Goal: Task Accomplishment & Management: Use online tool/utility

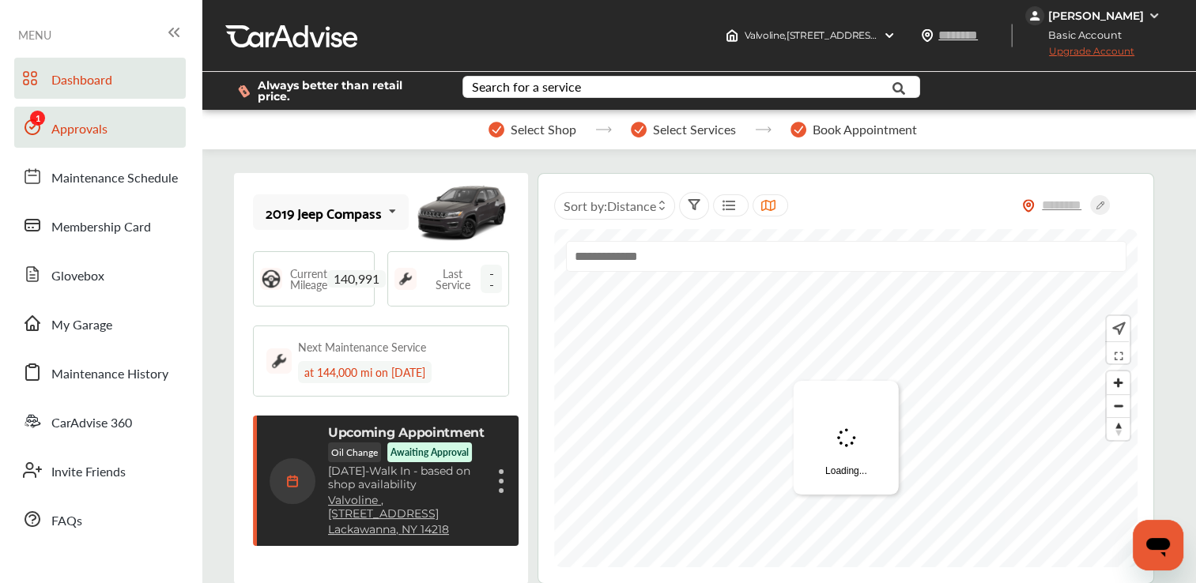
click at [143, 131] on link "Approvals" at bounding box center [100, 127] width 172 height 41
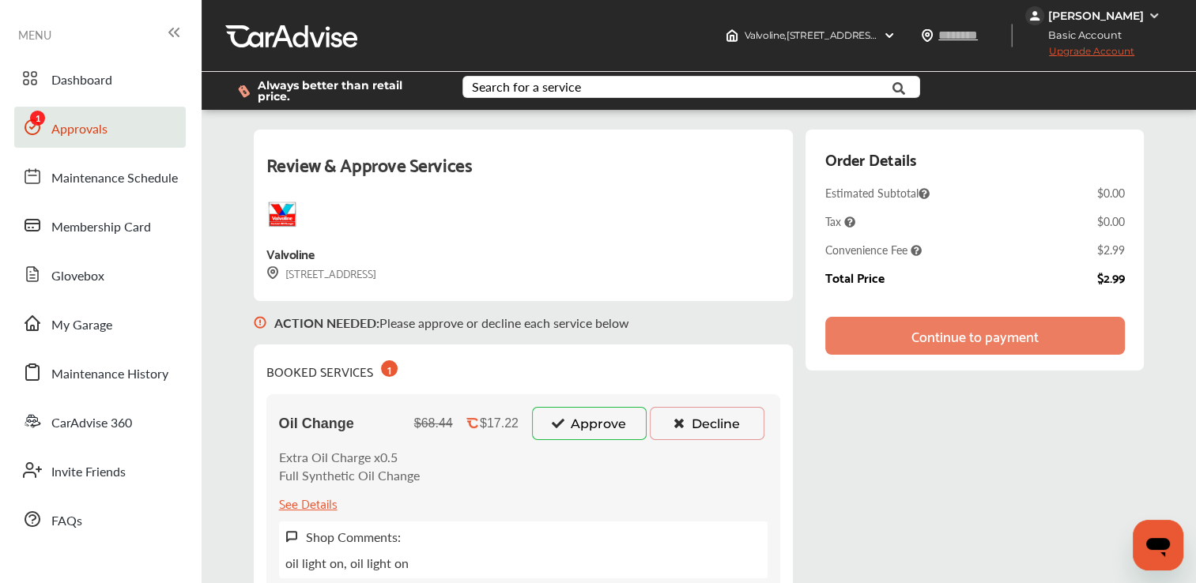
click at [587, 423] on button "Approve" at bounding box center [589, 423] width 115 height 33
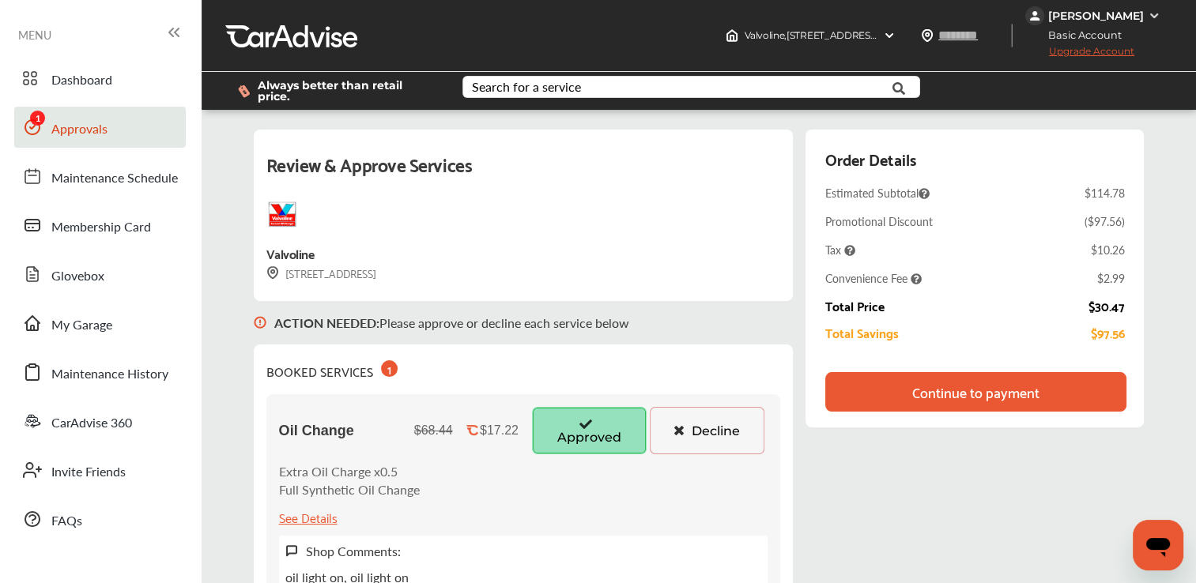
click at [957, 384] on div "Continue to payment" at bounding box center [975, 392] width 127 height 16
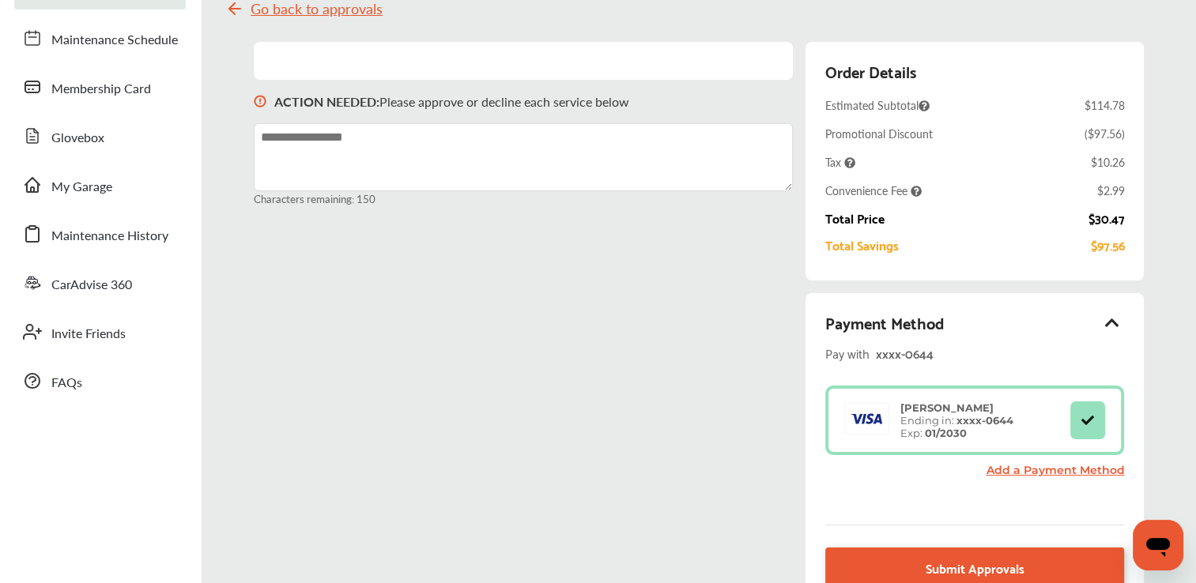
scroll to position [142, 0]
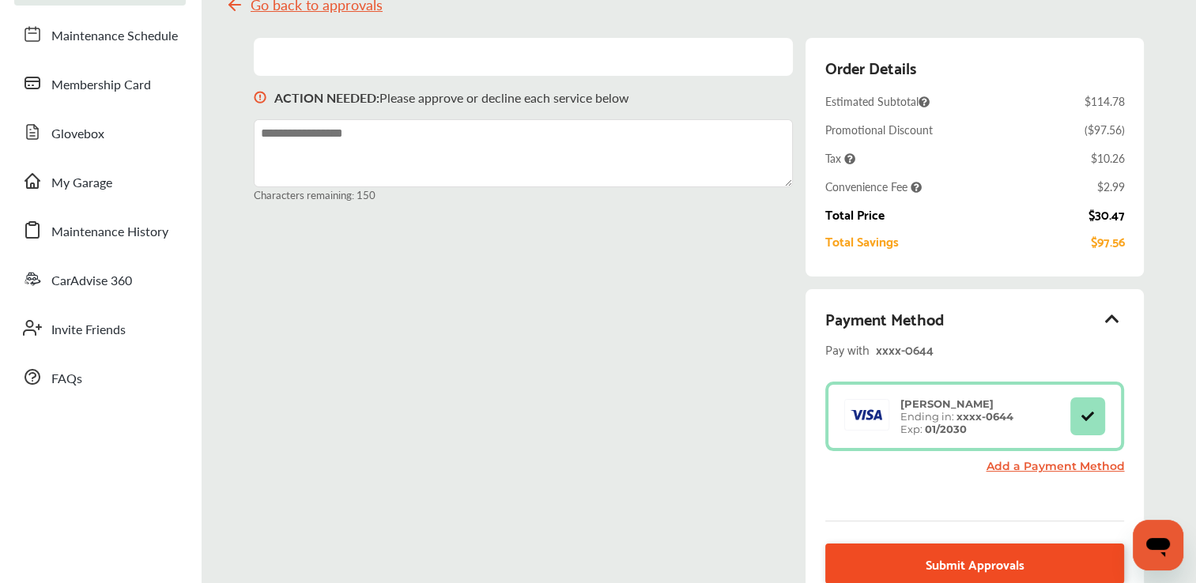
click at [930, 564] on span "Submit Approvals" at bounding box center [975, 563] width 99 height 21
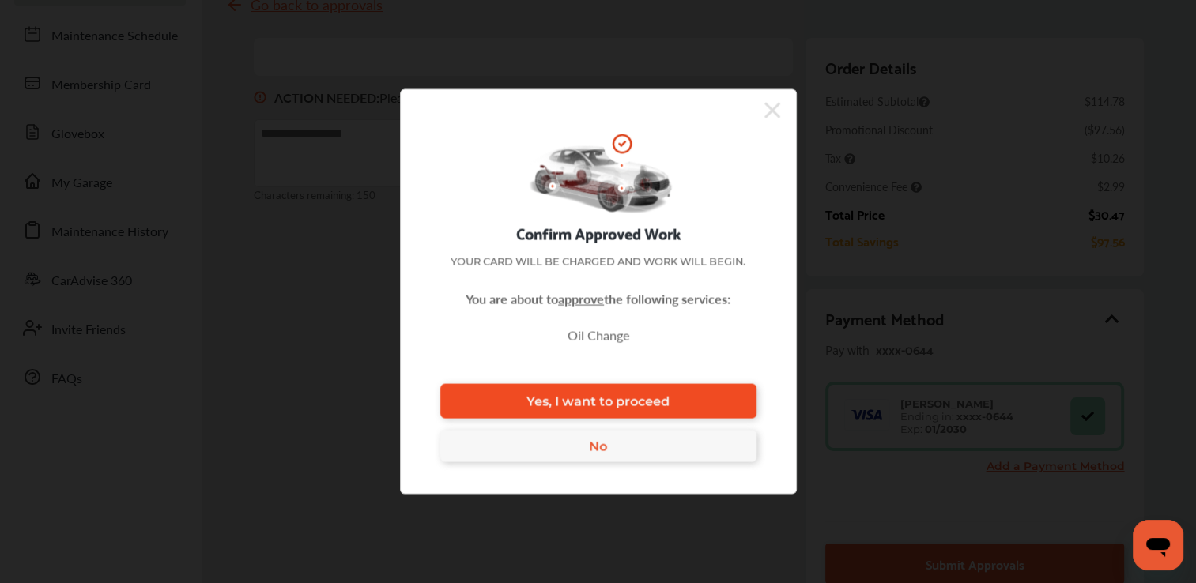
click at [700, 390] on link "Yes, I want to proceed" at bounding box center [598, 401] width 316 height 35
